Goal: Obtain resource: Download file/media

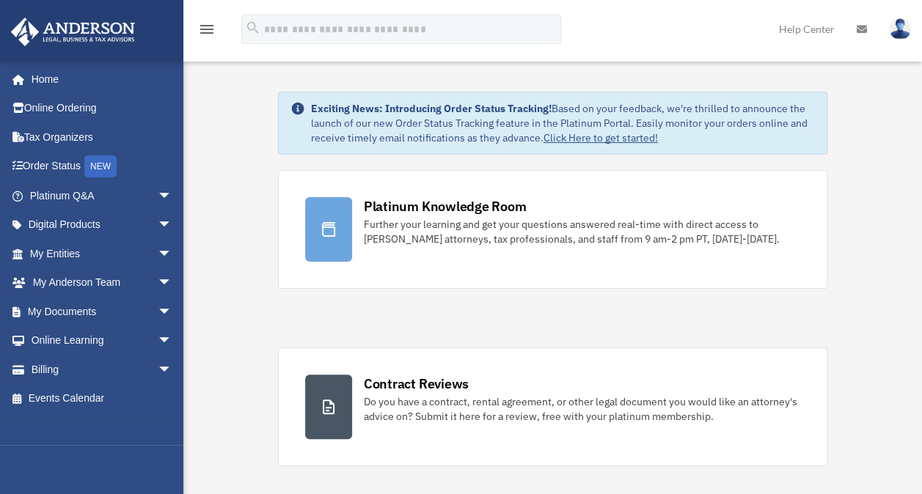
click at [158, 308] on span "arrow_drop_down" at bounding box center [172, 312] width 29 height 30
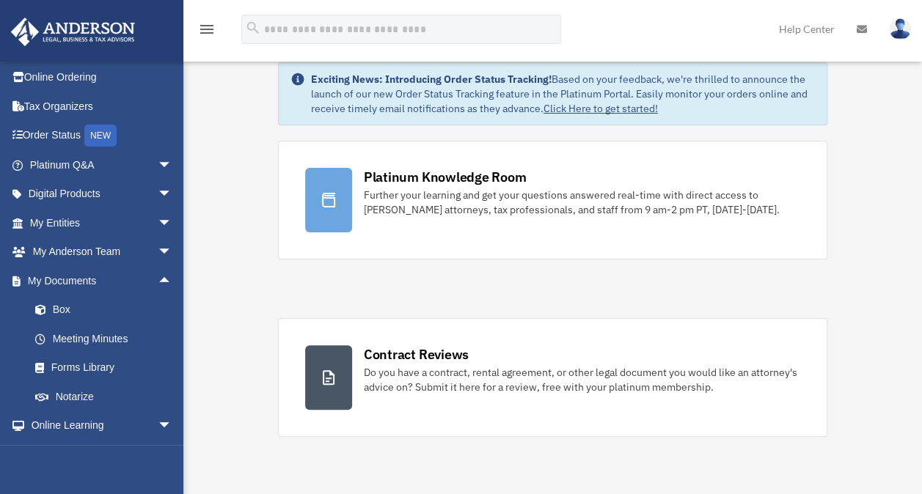
scroll to position [28, 0]
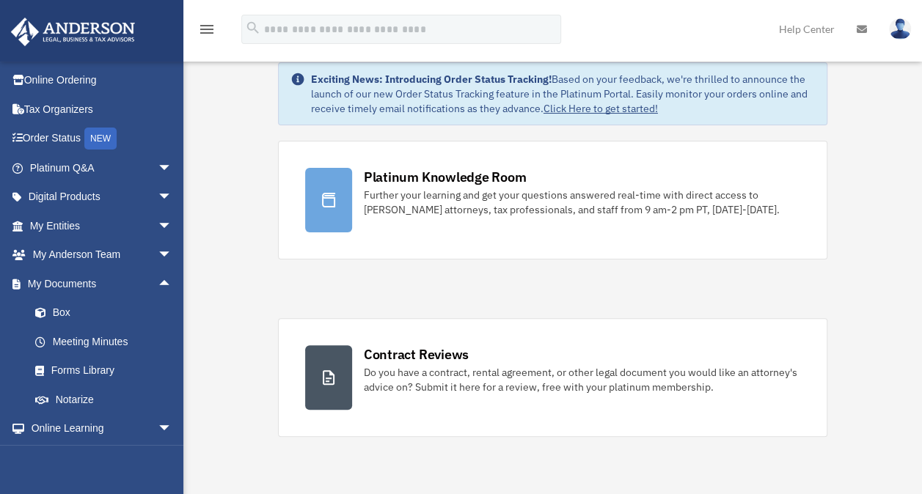
click at [54, 310] on link "Box" at bounding box center [108, 312] width 174 height 29
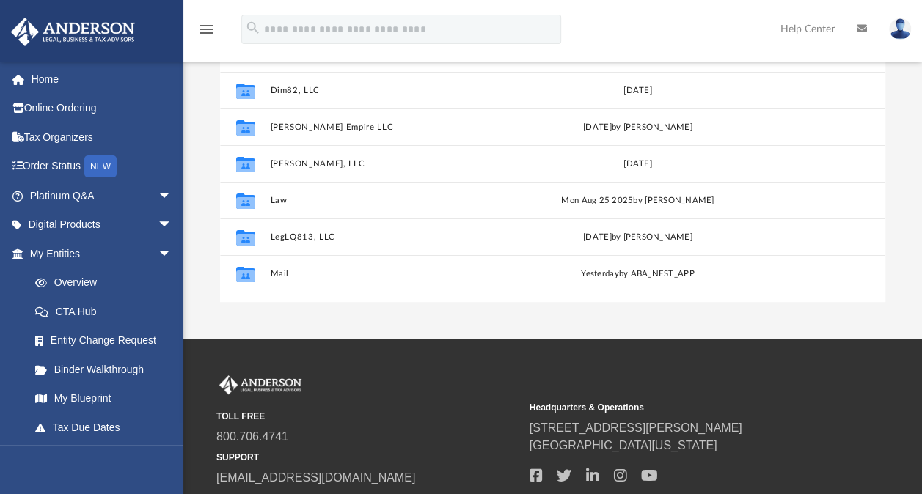
scroll to position [268, 0]
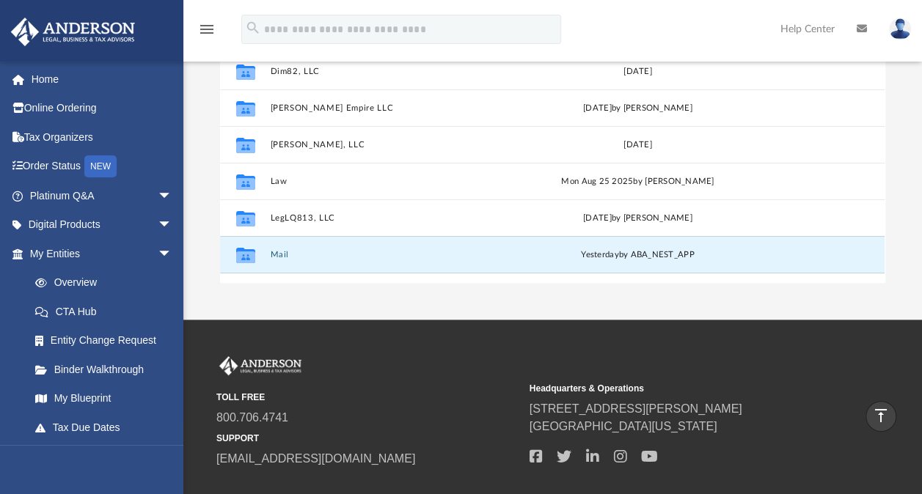
click at [276, 254] on button "Mail" at bounding box center [391, 255] width 241 height 10
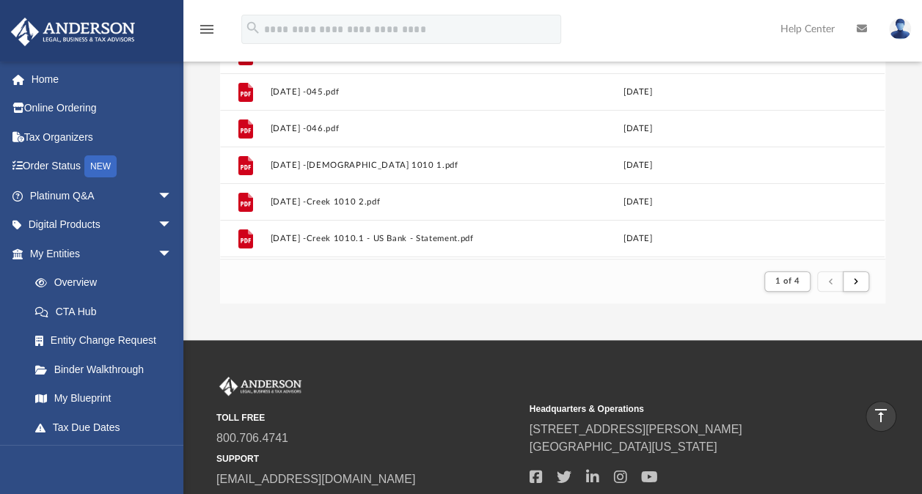
scroll to position [12, 12]
click at [852, 284] on button "submit" at bounding box center [856, 281] width 26 height 21
click at [854, 283] on span "submit" at bounding box center [856, 281] width 4 height 8
click at [857, 279] on span "submit" at bounding box center [856, 281] width 4 height 8
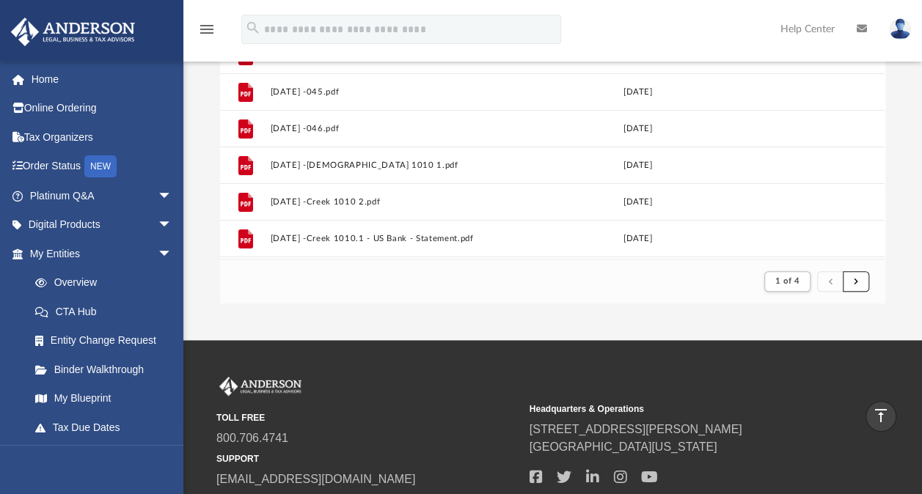
click at [857, 279] on span "submit" at bounding box center [856, 281] width 4 height 8
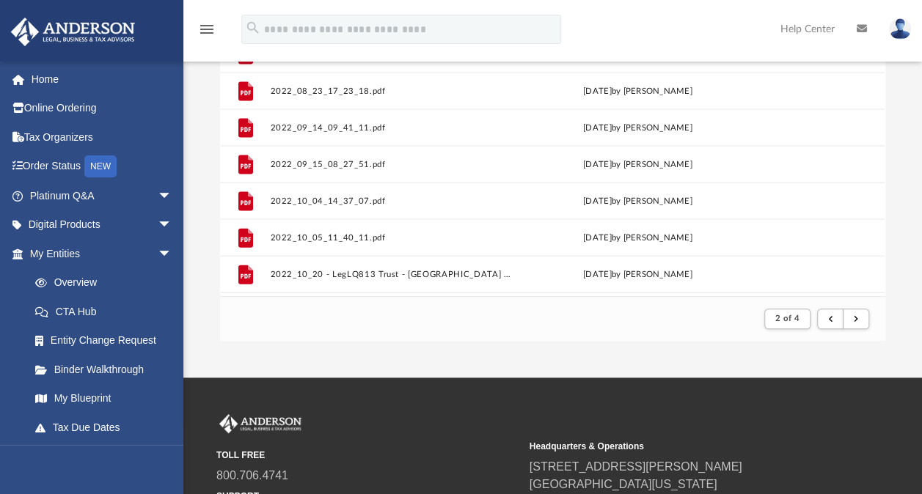
scroll to position [1574, 0]
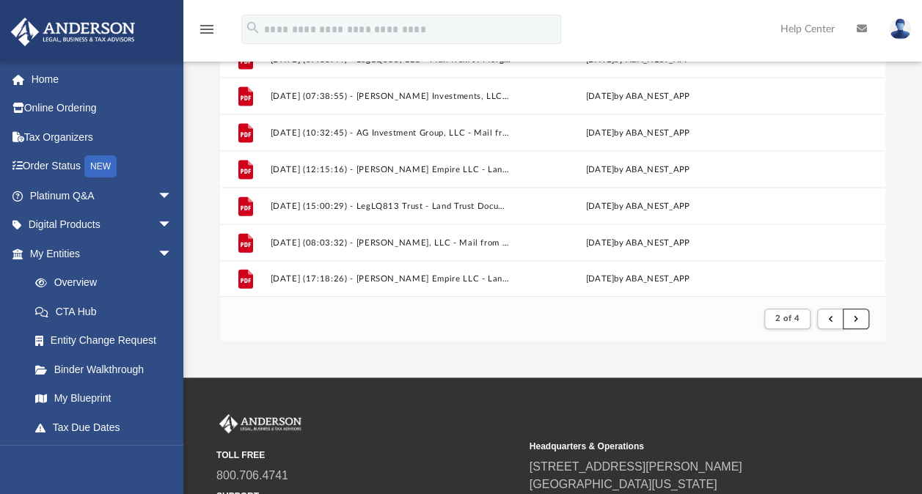
click at [854, 315] on span "submit" at bounding box center [856, 319] width 4 height 8
click at [855, 317] on span "submit" at bounding box center [856, 319] width 4 height 8
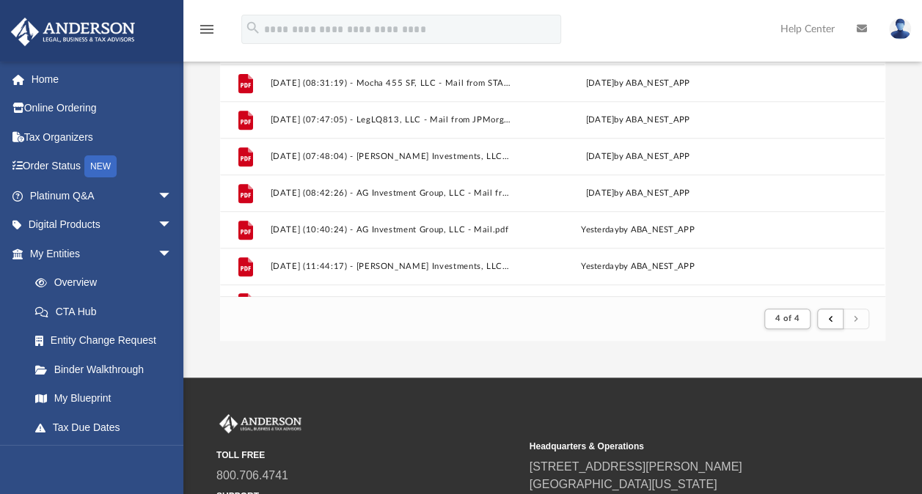
scroll to position [327, 0]
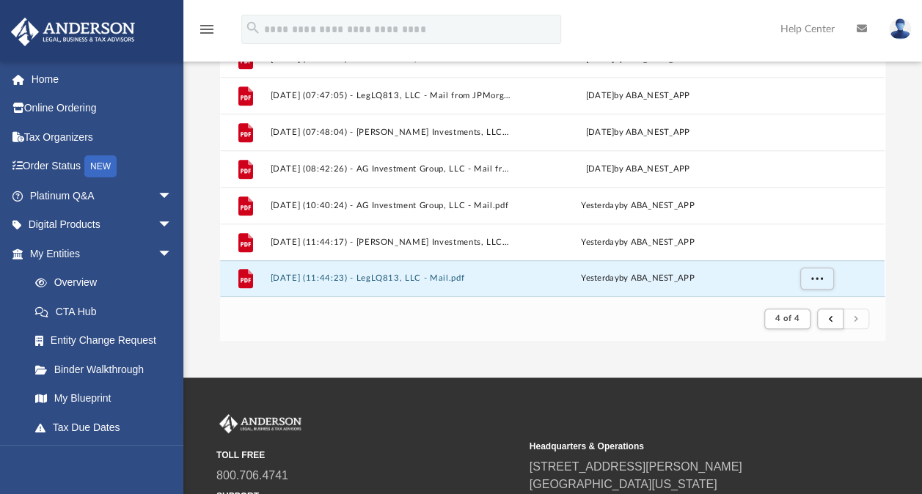
click at [409, 274] on button "[DATE] (11:44:23) - LegLQ813, LLC - Mail.pdf" at bounding box center [391, 279] width 241 height 10
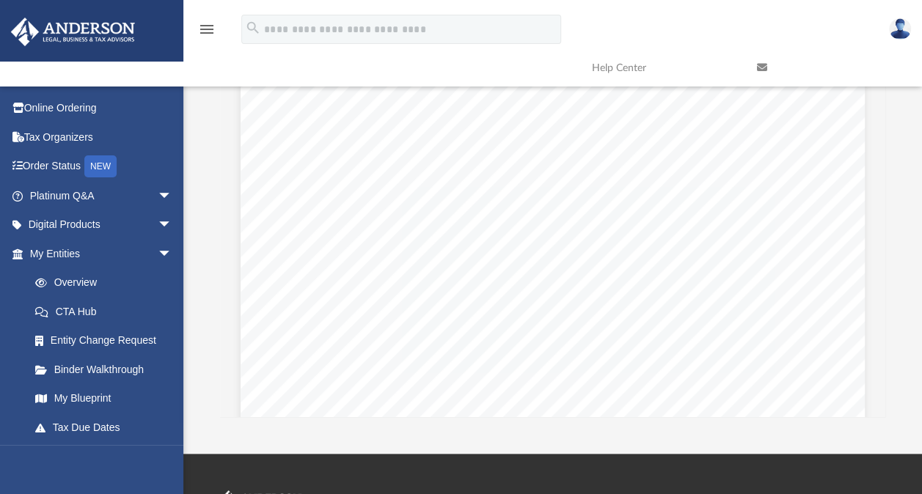
scroll to position [0, 0]
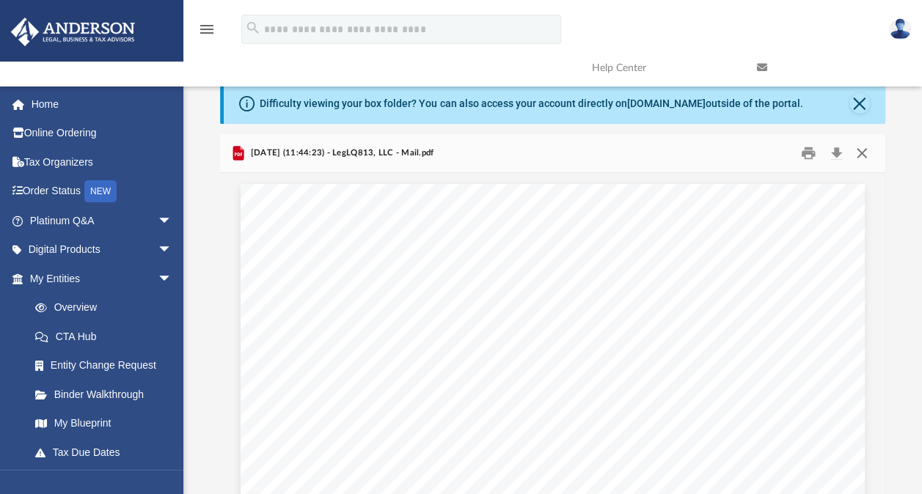
click at [862, 152] on button "Close" at bounding box center [862, 153] width 26 height 23
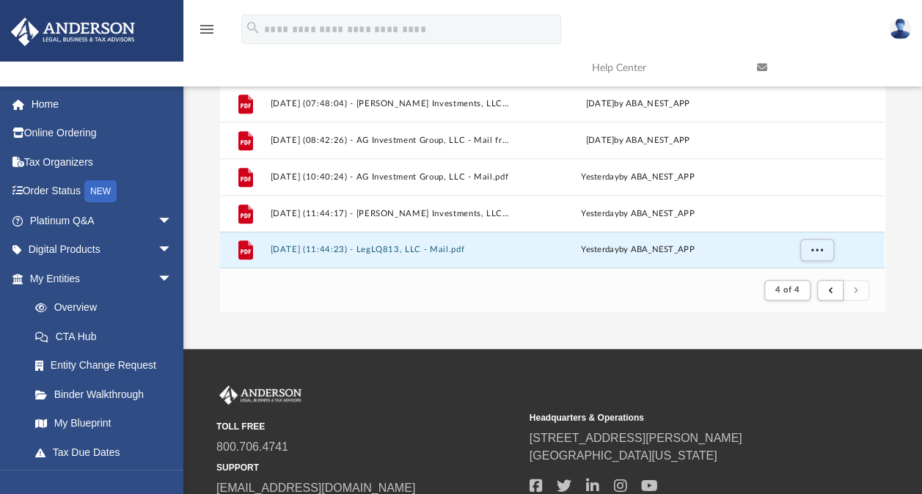
scroll to position [244, 0]
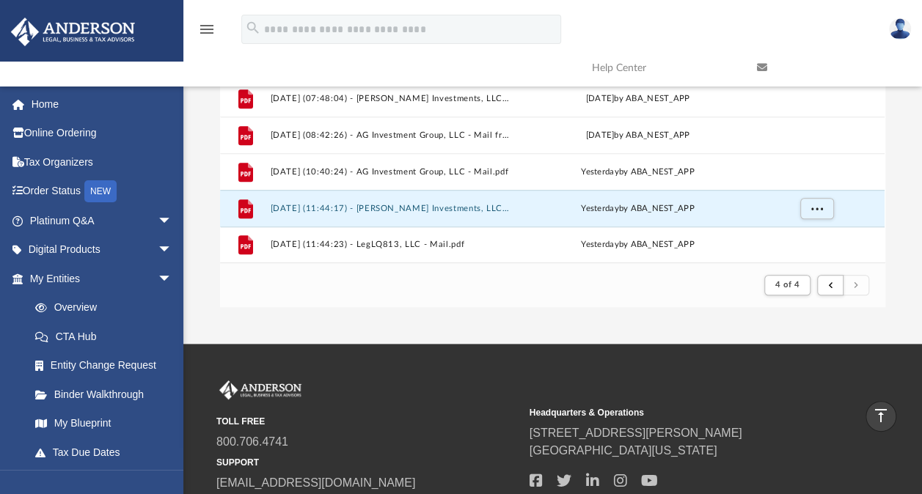
click at [389, 204] on button "[DATE] (11:44:17) - [PERSON_NAME] Investments, LLC - Mail.pdf" at bounding box center [391, 209] width 241 height 10
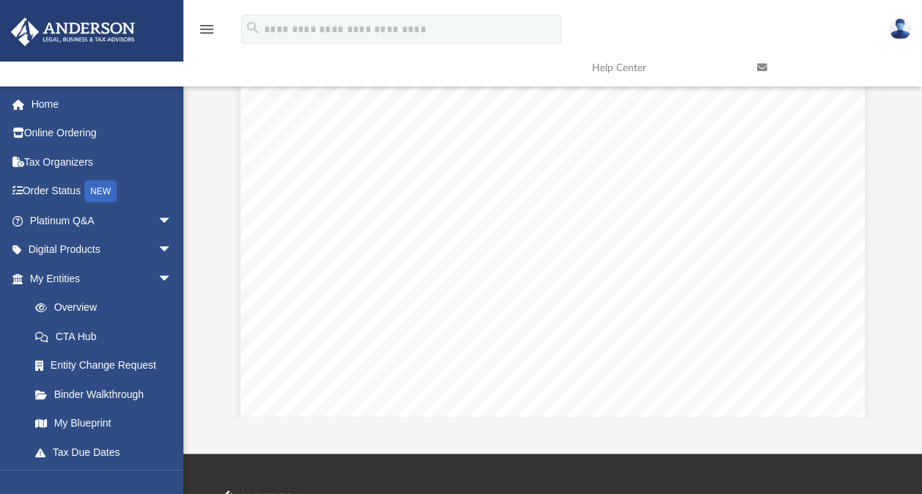
scroll to position [0, 0]
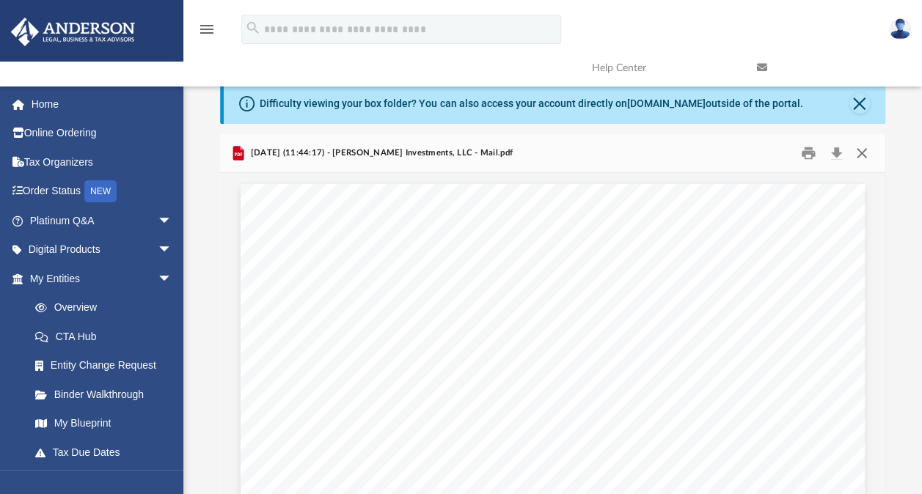
click at [861, 150] on button "Close" at bounding box center [862, 153] width 26 height 23
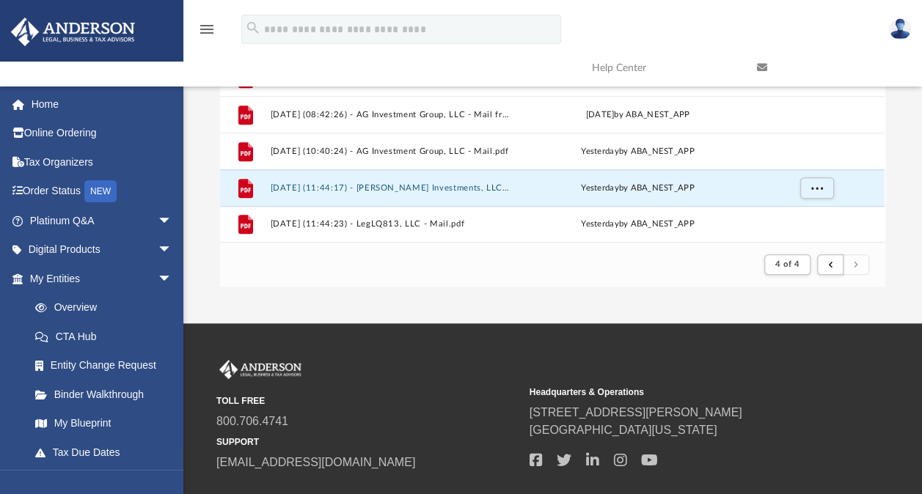
scroll to position [265, 0]
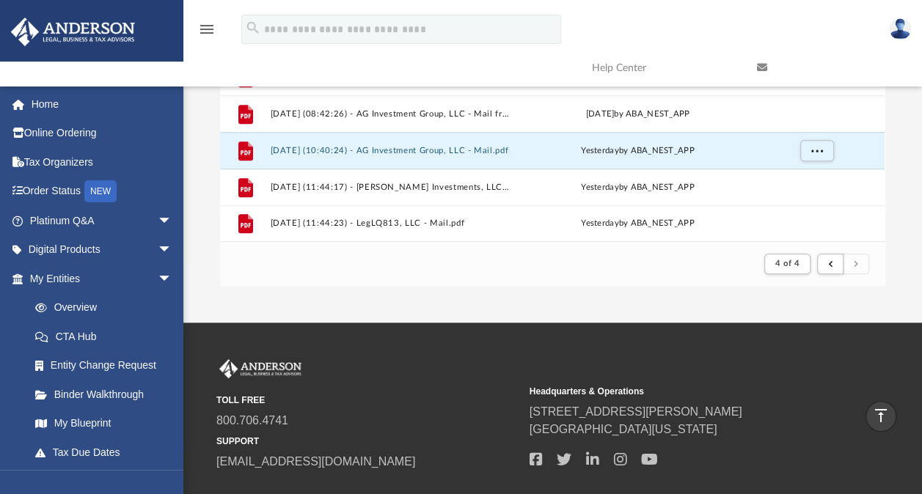
click at [435, 146] on button "[DATE] (10:40:24) - AG Investment Group, LLC - Mail.pdf" at bounding box center [391, 151] width 241 height 10
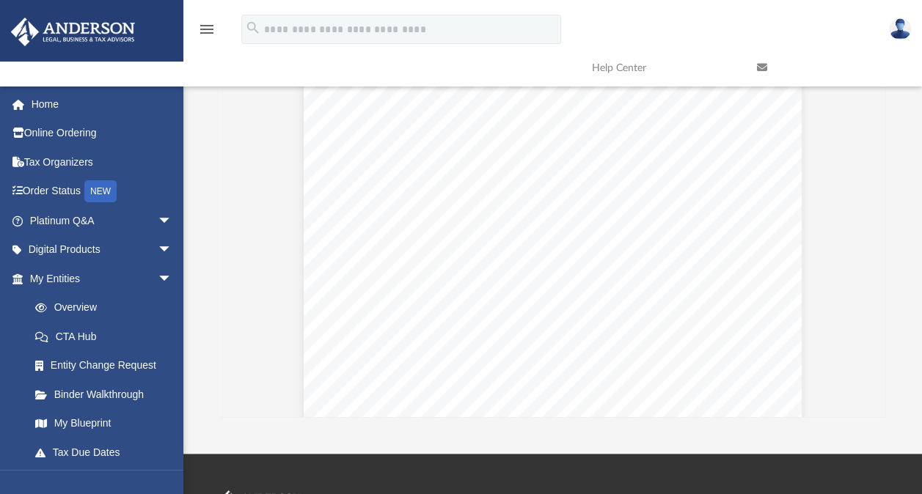
scroll to position [0, 0]
